Goal: Task Accomplishment & Management: Use online tool/utility

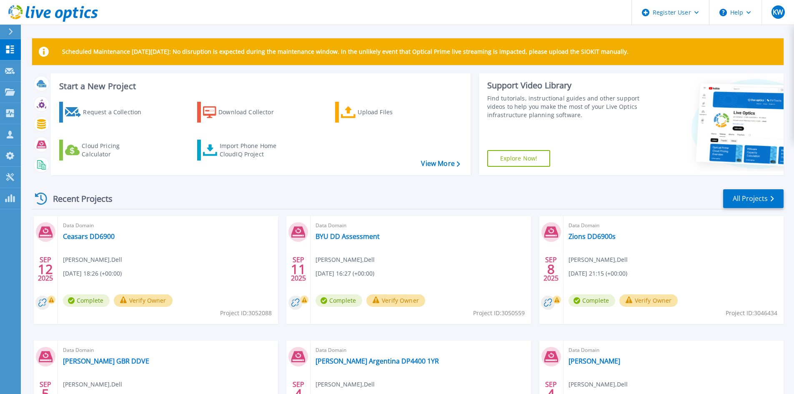
click at [562, 28] on div "Scheduled Maintenance on Monday 22nd September: No disruption is expected durin…" at bounding box center [407, 236] width 773 height 472
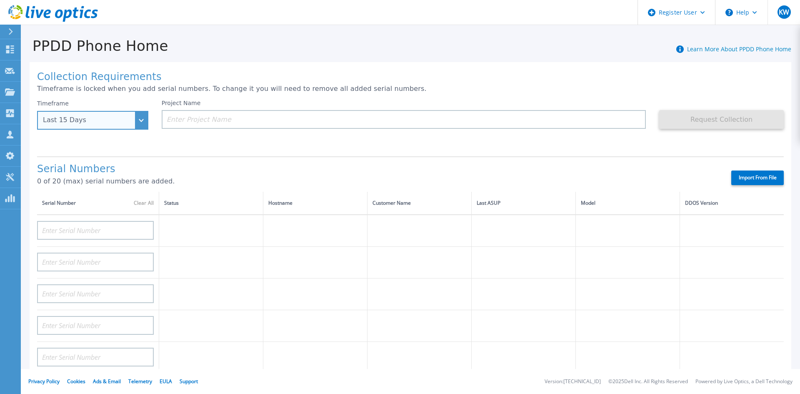
click at [136, 123] on div "Last 15 Days" at bounding box center [92, 120] width 111 height 19
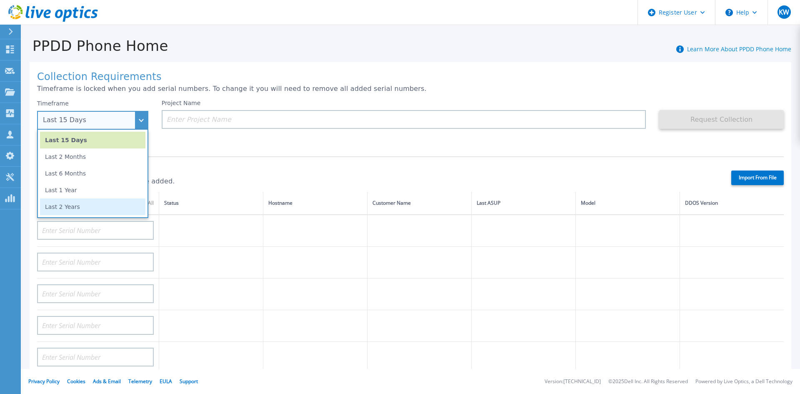
click at [121, 214] on li "Last 2 Years" at bounding box center [92, 206] width 105 height 17
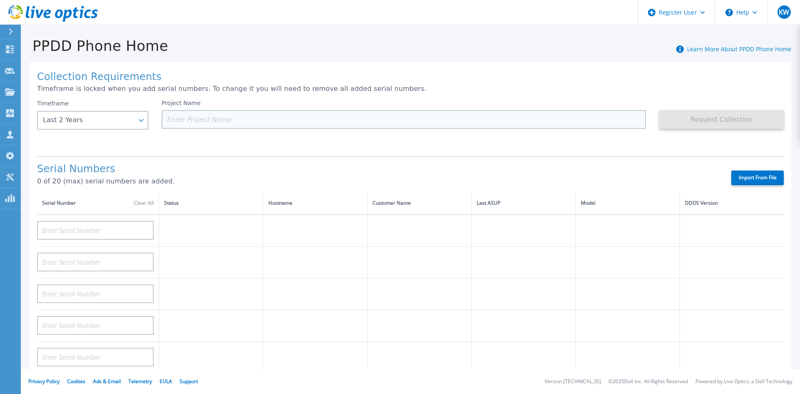
click at [199, 117] on input at bounding box center [404, 119] width 484 height 19
paste input "APX00221801556"
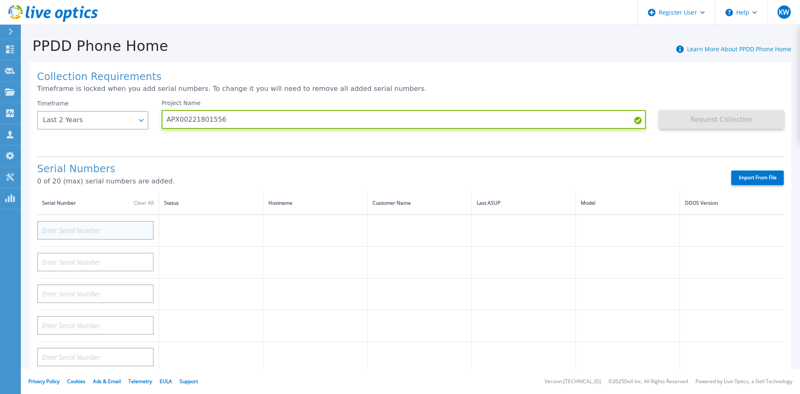
type input "APX00221801556"
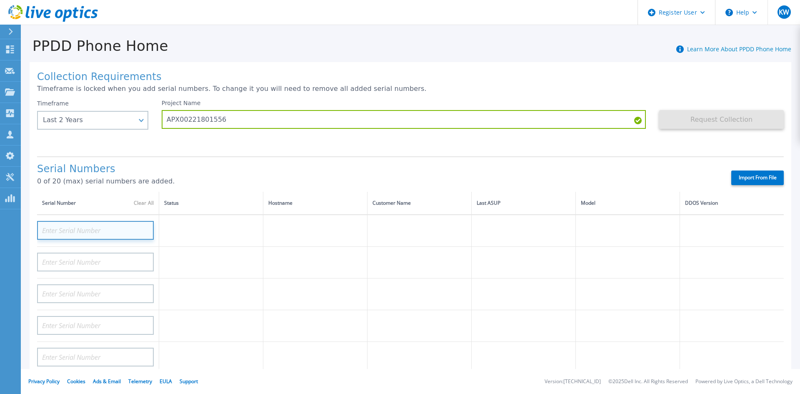
click at [98, 230] on input at bounding box center [95, 230] width 117 height 19
paste input "APX00221801556"
type input "APX00221801556"
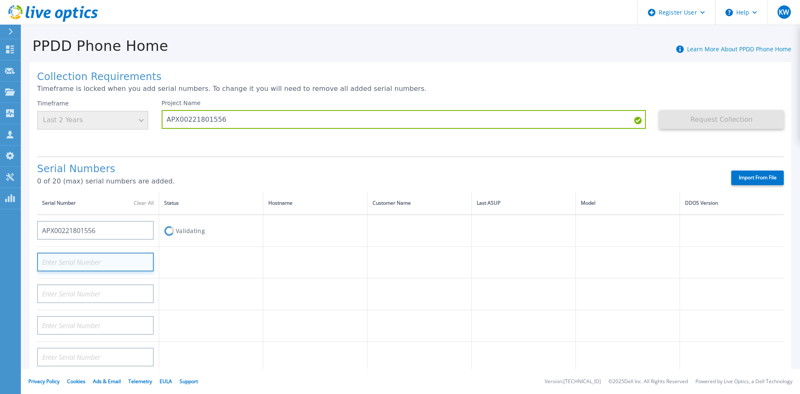
click at [115, 266] on input at bounding box center [95, 261] width 117 height 19
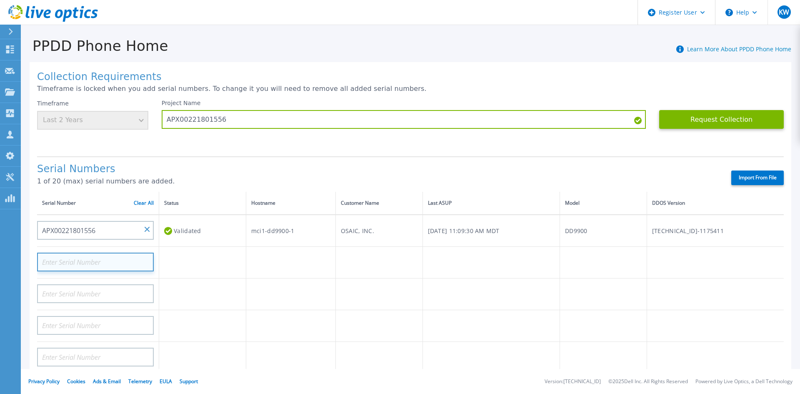
paste input "APM00201217632"
type input "APM00201217632"
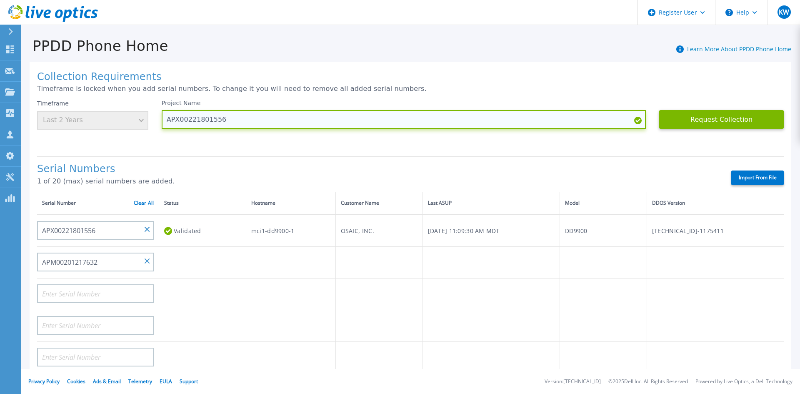
click at [352, 114] on input "APX00221801556" at bounding box center [404, 119] width 484 height 19
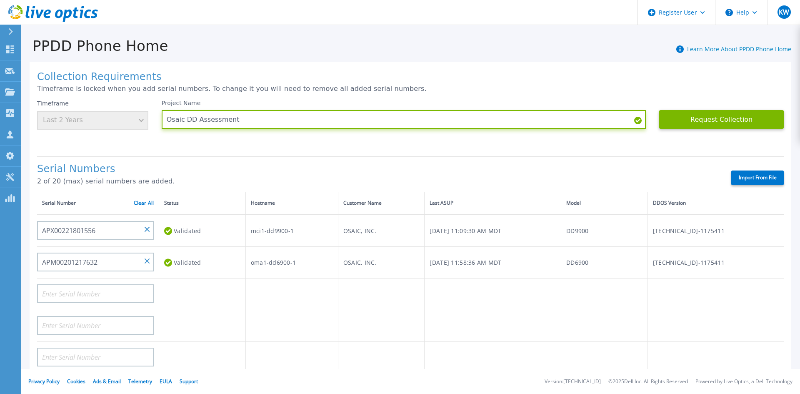
type input "Osaic DD Assessment"
click at [583, 62] on div "Collection Requirements Timeframe is locked when you add serial numbers. To cha…" at bounding box center [410, 297] width 761 height 471
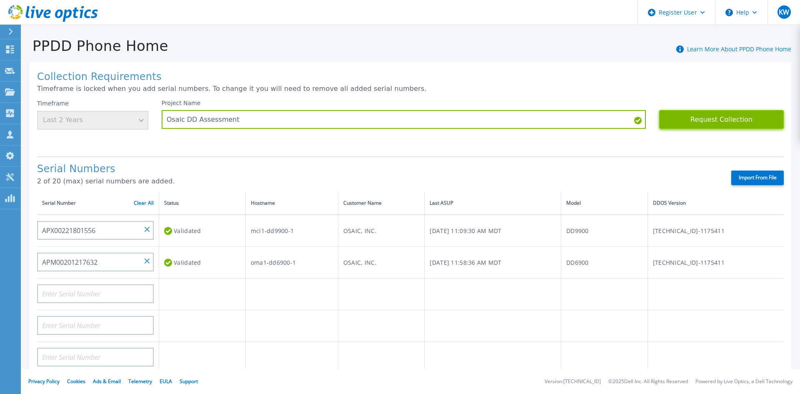
click at [707, 124] on button "Request Collection" at bounding box center [721, 119] width 125 height 19
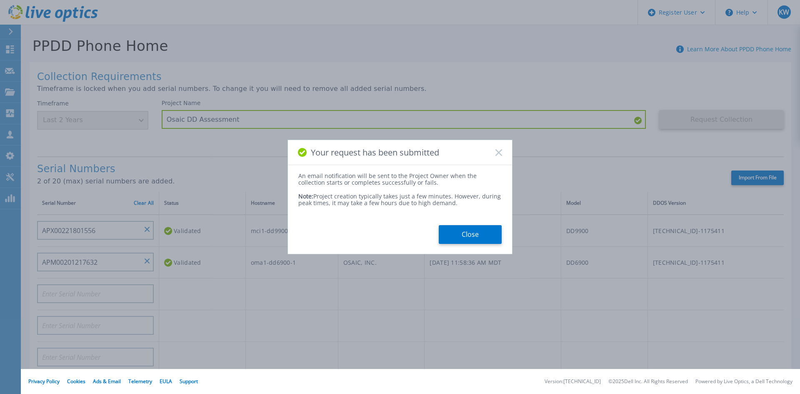
click at [484, 223] on div "An email notification will be sent to the Project Owner when the collection sta…" at bounding box center [400, 207] width 224 height 71
click at [479, 237] on button "Close" at bounding box center [470, 234] width 63 height 19
